Goal: Task Accomplishment & Management: Manage account settings

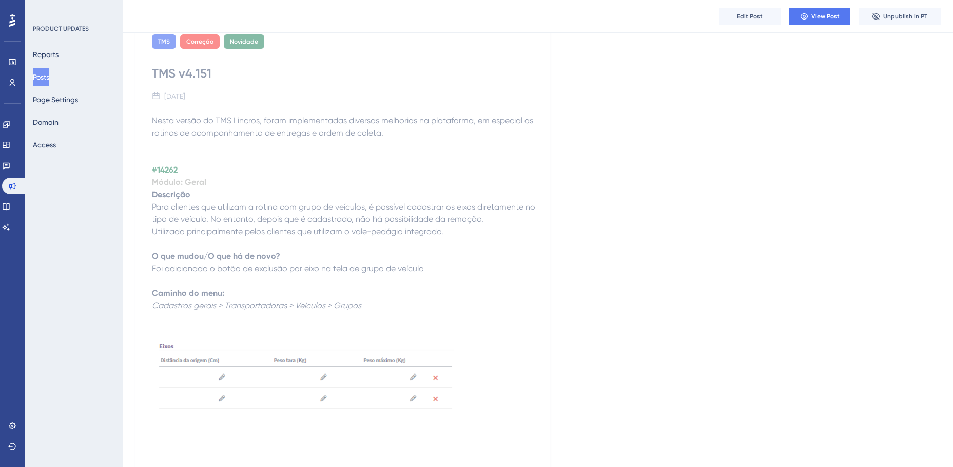
click at [211, 256] on strong "O que mudou/O que há de novo?" at bounding box center [216, 256] width 128 height 10
copy strong "O que mudou/O que há de novo?"
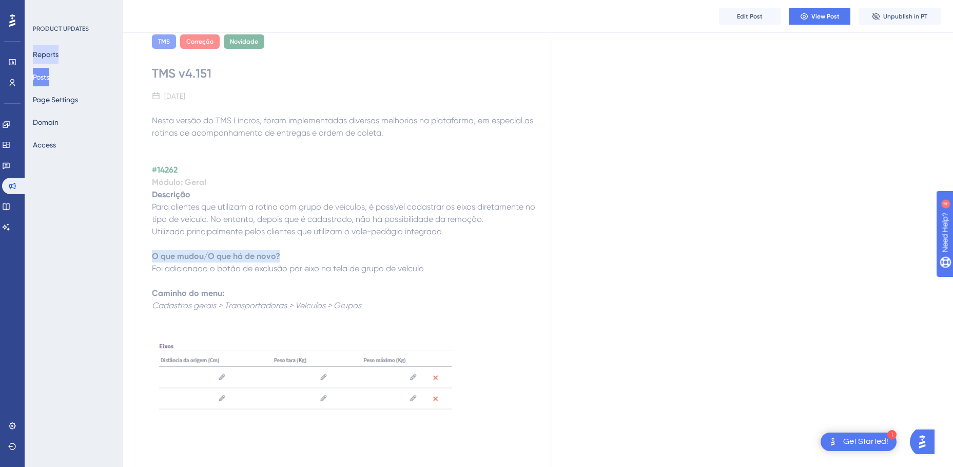
click at [53, 57] on button "Reports" at bounding box center [46, 54] width 26 height 18
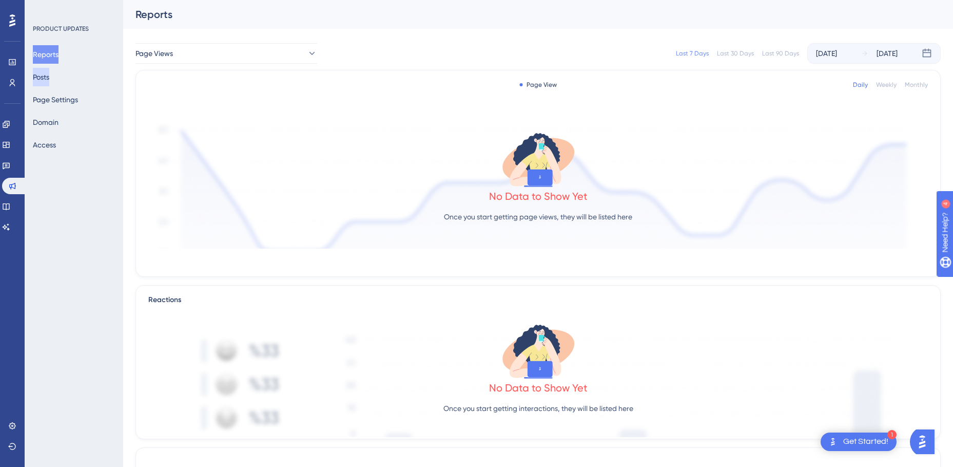
click at [49, 76] on button "Posts" at bounding box center [41, 77] width 16 height 18
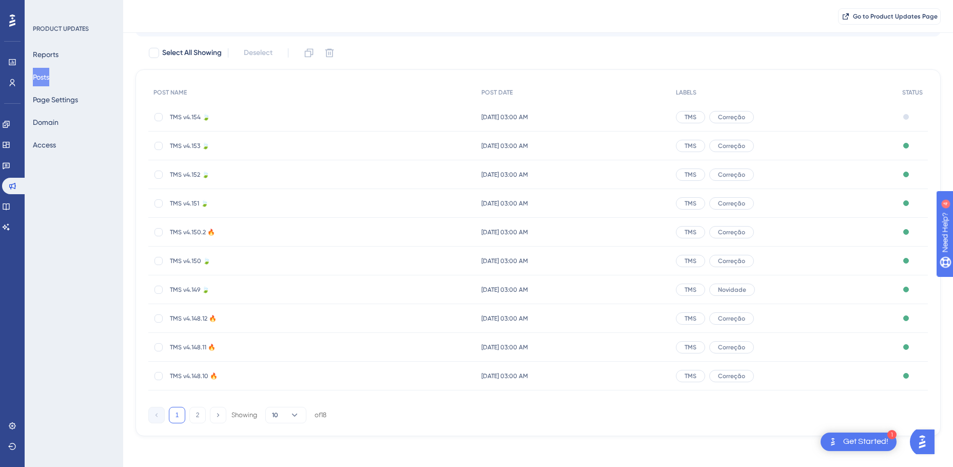
scroll to position [56, 0]
click at [189, 116] on span "TMS v4.154 🍃" at bounding box center [252, 115] width 164 height 8
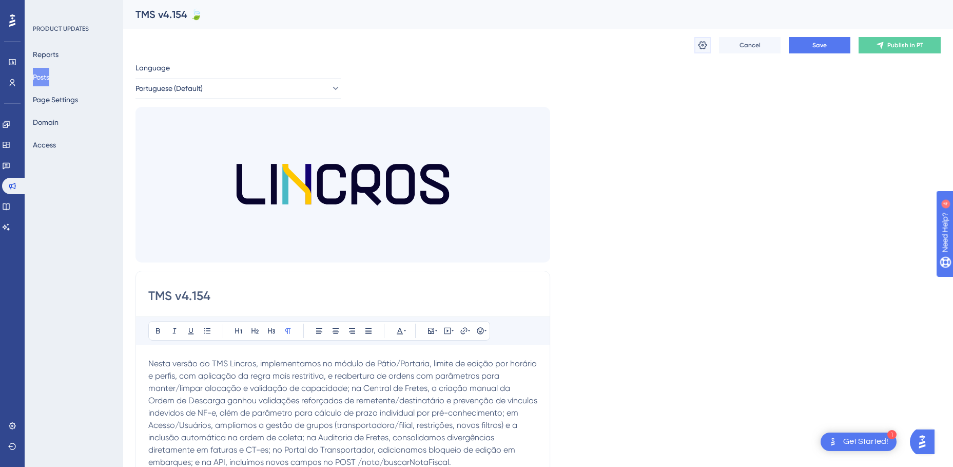
click at [702, 45] on icon at bounding box center [703, 45] width 9 height 8
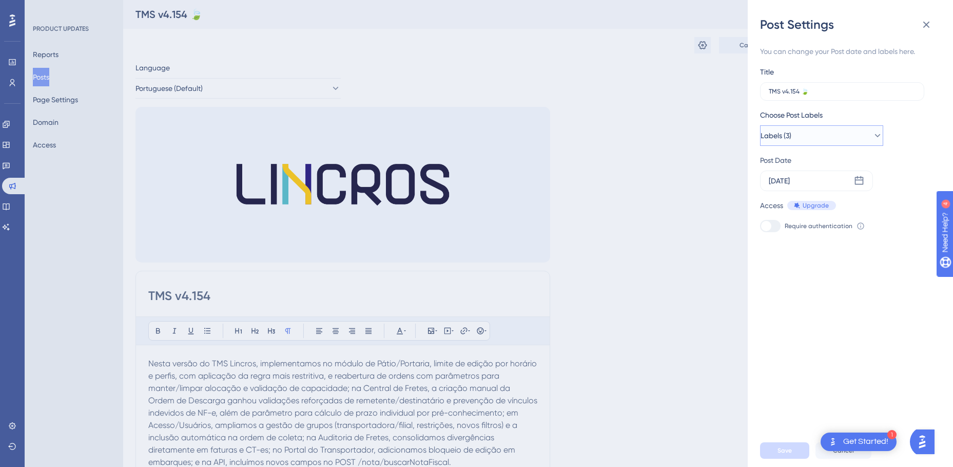
click at [860, 138] on button "Labels (3)" at bounding box center [821, 135] width 123 height 21
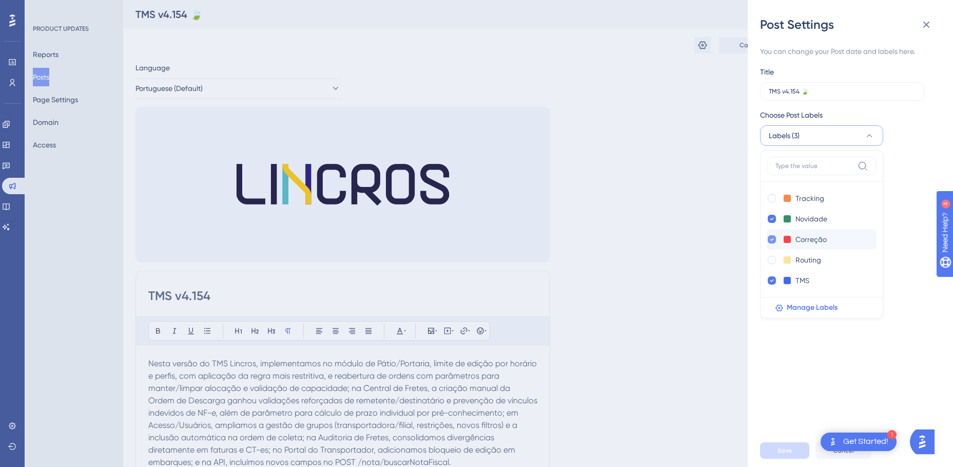
click at [772, 240] on icon at bounding box center [773, 239] width 4 height 3
checkbox input "false"
click at [786, 454] on span "Save" at bounding box center [785, 450] width 14 height 8
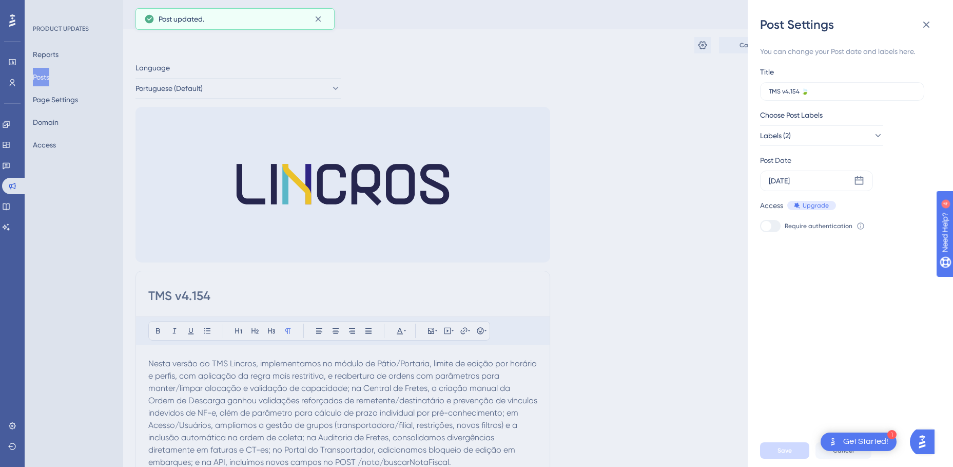
click at [50, 52] on div "Post Settings You can change your Post date and labels here. Title TMS v4.154 🍃…" at bounding box center [476, 233] width 953 height 467
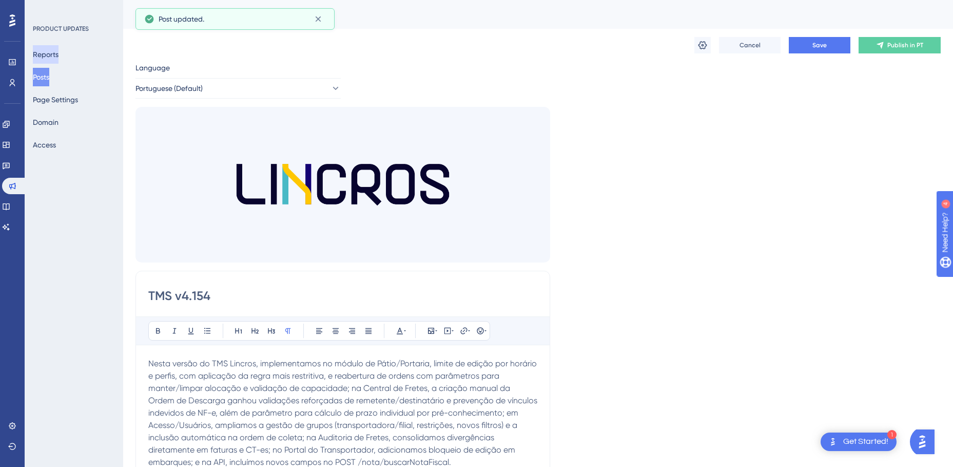
click at [59, 55] on button "Reports" at bounding box center [46, 54] width 26 height 18
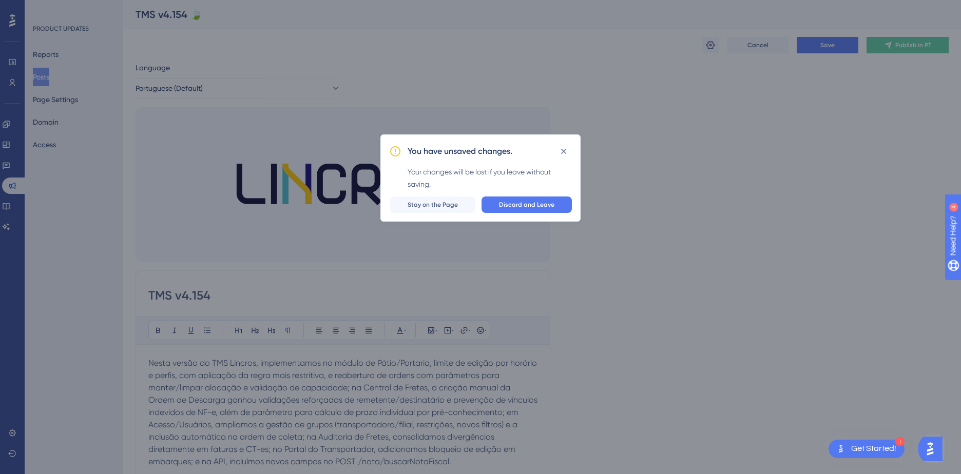
click at [673, 206] on div "You have unsaved changes. Your changes will be lost if you leave without saving…" at bounding box center [480, 237] width 961 height 474
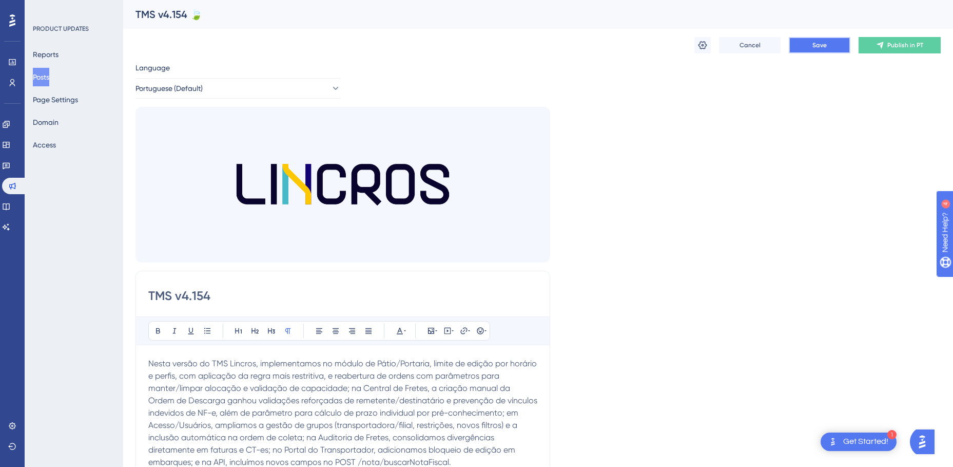
click at [821, 48] on span "Save" at bounding box center [820, 45] width 14 height 8
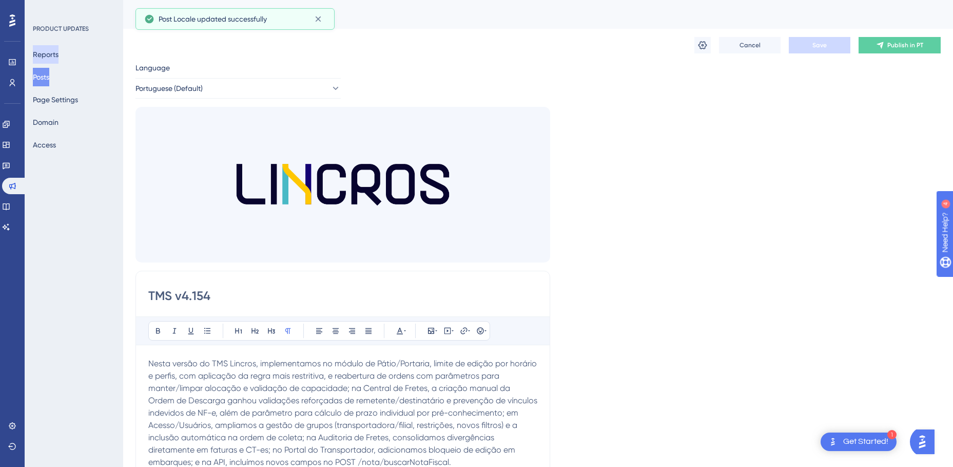
click at [57, 52] on button "Reports" at bounding box center [46, 54] width 26 height 18
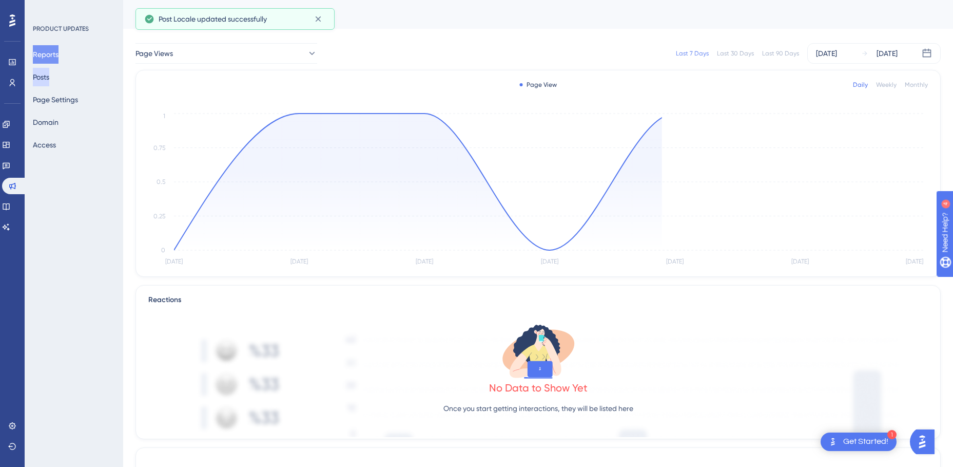
click at [49, 79] on button "Posts" at bounding box center [41, 77] width 16 height 18
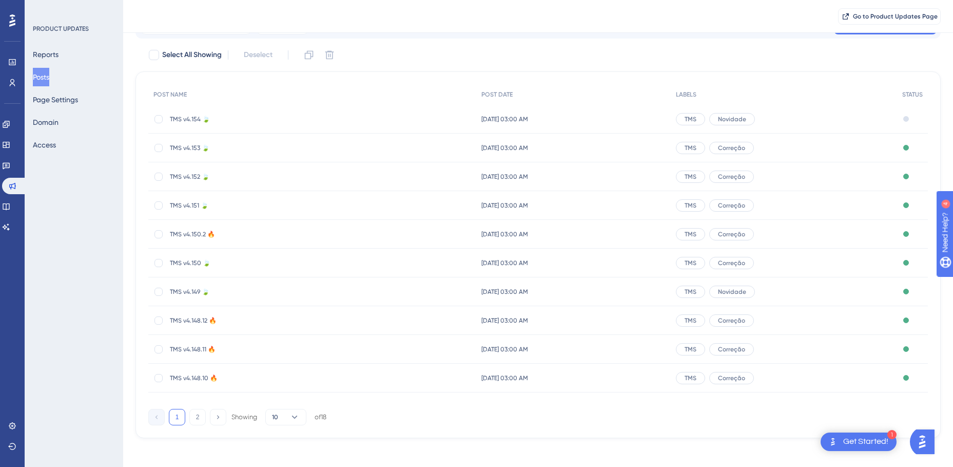
scroll to position [56, 0]
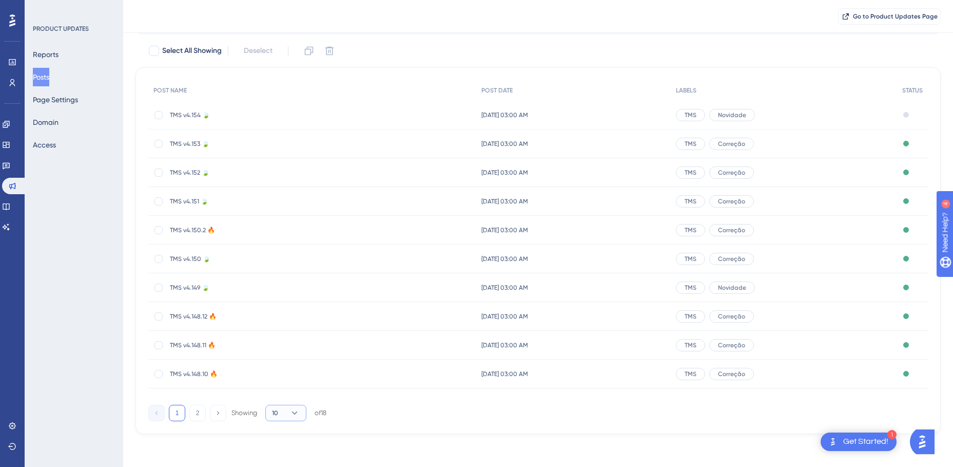
click at [297, 411] on icon at bounding box center [295, 413] width 10 height 10
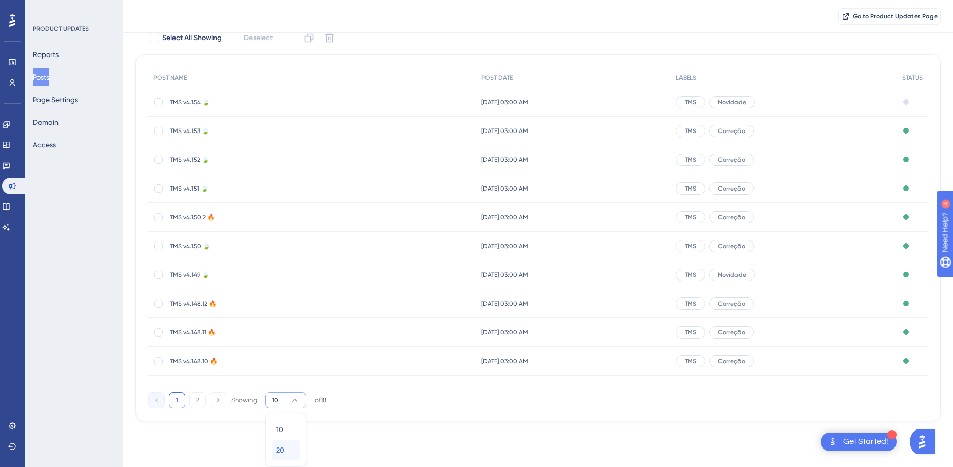
click at [290, 454] on div "20 20" at bounding box center [286, 449] width 20 height 21
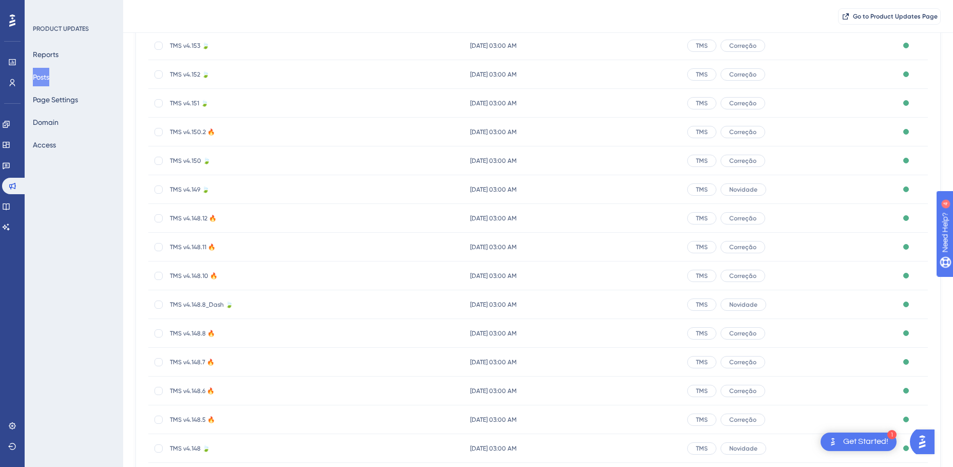
scroll to position [0, 0]
